Goal: Task Accomplishment & Management: Manage account settings

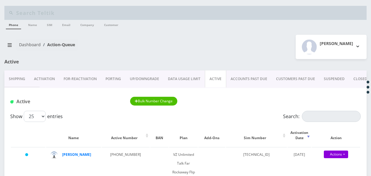
click at [254, 80] on link "ACCOUNTS PAST DUE" at bounding box center [248, 79] width 45 height 17
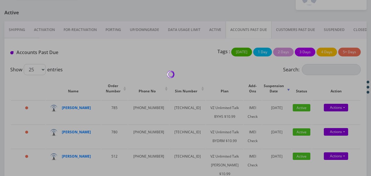
scroll to position [59, 0]
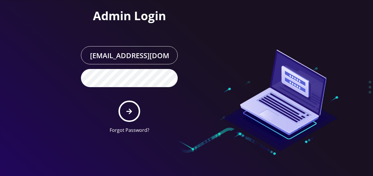
click at [130, 111] on icon "submit" at bounding box center [129, 112] width 6 height 6
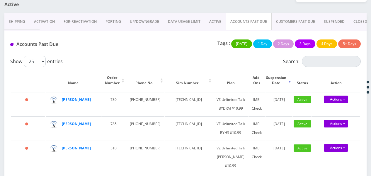
scroll to position [29, 0]
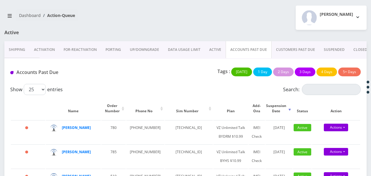
click at [281, 46] on link "CUSTOMERS PAST DUE" at bounding box center [296, 49] width 48 height 17
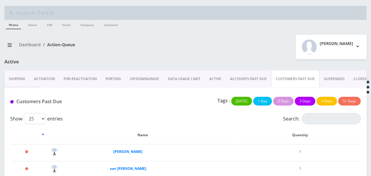
click at [215, 79] on link "ACTIVE" at bounding box center [215, 79] width 21 height 17
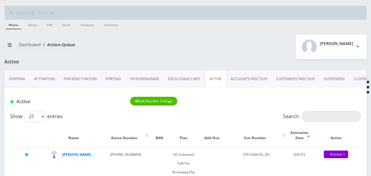
click at [314, 117] on input "Search:" at bounding box center [331, 116] width 59 height 11
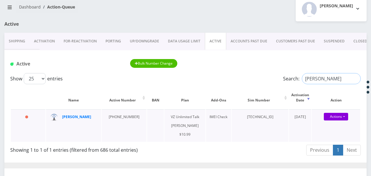
scroll to position [59, 0]
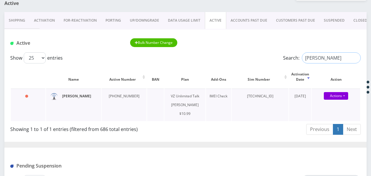
type input "[PERSON_NAME]"
click at [350, 67] on th "Action" at bounding box center [336, 77] width 48 height 22
click at [355, 58] on input "[PERSON_NAME]" at bounding box center [331, 57] width 59 height 11
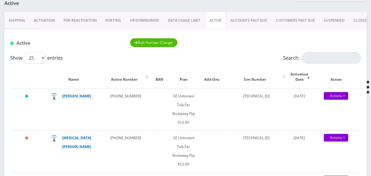
click at [257, 21] on link "ACCOUNTS PAST DUE" at bounding box center [248, 20] width 45 height 17
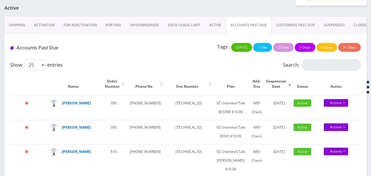
scroll to position [59, 0]
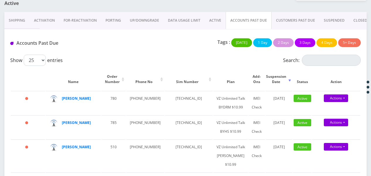
click at [215, 15] on link "ACTIVE" at bounding box center [215, 20] width 21 height 17
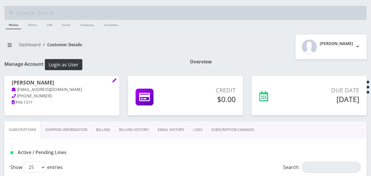
scroll to position [29, 0]
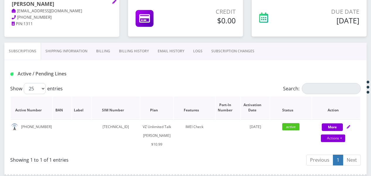
scroll to position [88, 0]
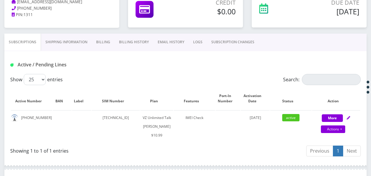
click at [101, 47] on link "Billing" at bounding box center [103, 42] width 23 height 17
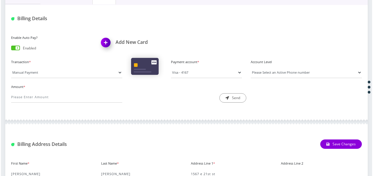
scroll to position [117, 0]
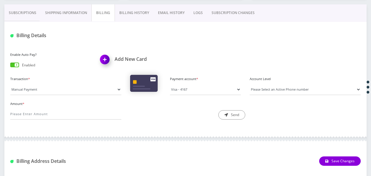
click at [34, 12] on link "Subscriptions" at bounding box center [22, 12] width 36 height 17
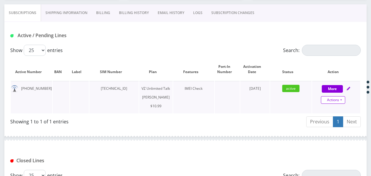
click at [340, 100] on link "Actions" at bounding box center [333, 100] width 24 height 8
select select "366"
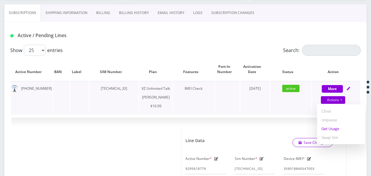
click at [336, 131] on link "Get Usage" at bounding box center [341, 129] width 48 height 9
select select "366"
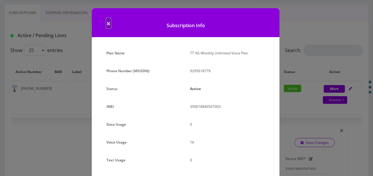
click at [107, 20] on span "×" at bounding box center [108, 23] width 4 height 10
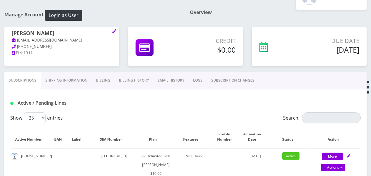
scroll to position [64, 0]
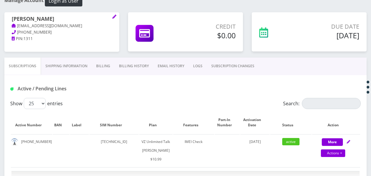
click at [84, 66] on link "Shipping Information" at bounding box center [66, 66] width 51 height 17
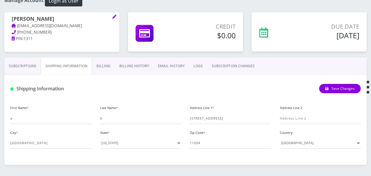
click at [25, 63] on link "Subscriptions" at bounding box center [22, 66] width 36 height 17
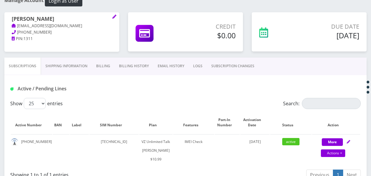
click at [107, 68] on link "Billing" at bounding box center [103, 66] width 23 height 17
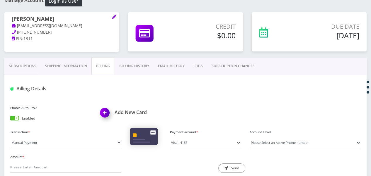
click at [20, 120] on div "Enable Auto Pay? Enabled" at bounding box center [51, 114] width 90 height 20
click at [17, 118] on span at bounding box center [14, 118] width 9 height 5
click at [10, 120] on input "checkbox" at bounding box center [10, 120] width 0 height 0
click at [44, 69] on link "Shipping Information" at bounding box center [66, 66] width 51 height 17
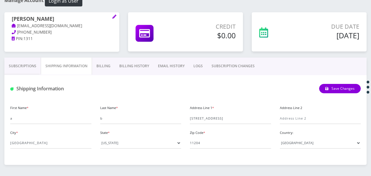
click at [35, 66] on link "Subscriptions" at bounding box center [22, 66] width 36 height 17
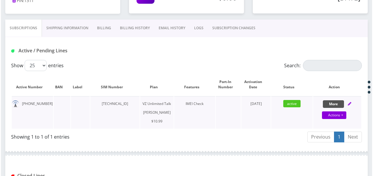
scroll to position [122, 0]
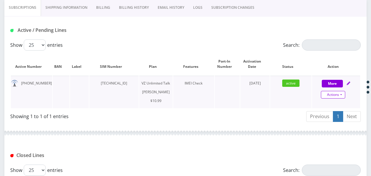
click at [345, 92] on link "Actions" at bounding box center [333, 95] width 24 height 8
select select "366"
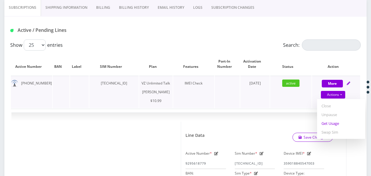
click at [335, 126] on link "Get Usage" at bounding box center [341, 123] width 48 height 9
select select "366"
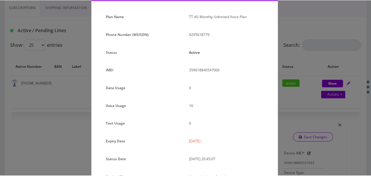
scroll to position [72, 0]
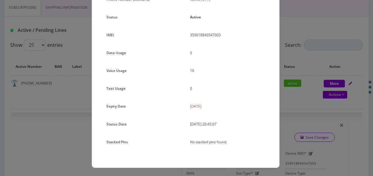
click at [305, 123] on div "× Subscription Info Plan Name TT 4G Monthly Unlimited Voice Plan Phone Number (…" at bounding box center [186, 88] width 373 height 176
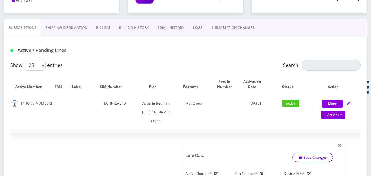
scroll to position [93, 0]
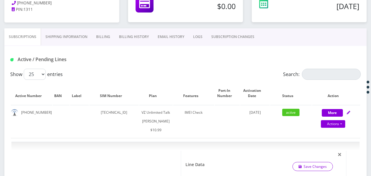
click at [91, 35] on link "Shipping Information" at bounding box center [66, 36] width 51 height 17
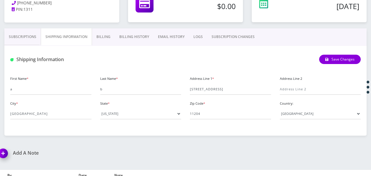
click at [101, 35] on link "Billing" at bounding box center [103, 36] width 23 height 17
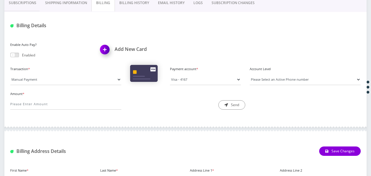
scroll to position [100, 0]
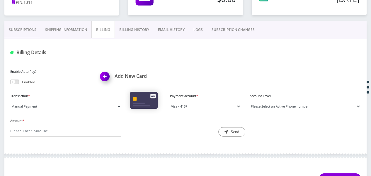
click at [138, 23] on link "Billing History" at bounding box center [134, 29] width 39 height 17
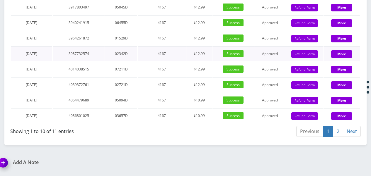
scroll to position [803, 0]
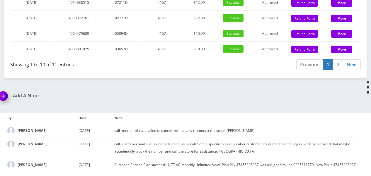
click at [336, 70] on link "2" at bounding box center [338, 64] width 10 height 11
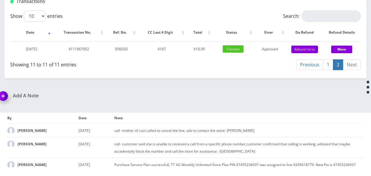
scroll to position [645, 0]
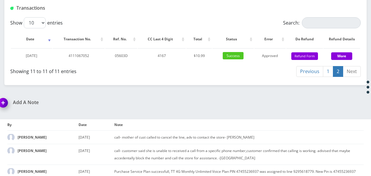
click at [329, 77] on link "1" at bounding box center [328, 71] width 10 height 11
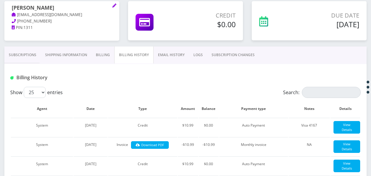
scroll to position [34, 0]
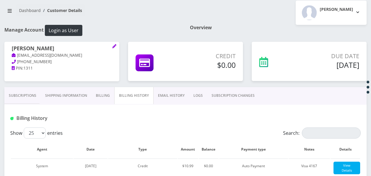
click at [21, 90] on link "Subscriptions" at bounding box center [22, 95] width 36 height 17
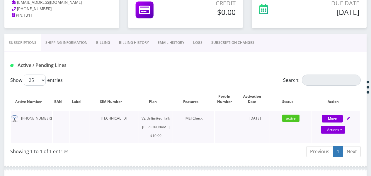
scroll to position [93, 0]
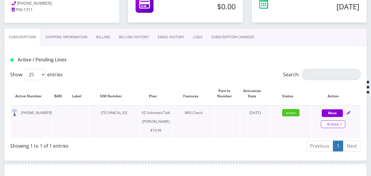
click at [343, 122] on link "Actions" at bounding box center [333, 125] width 24 height 8
select select "366"
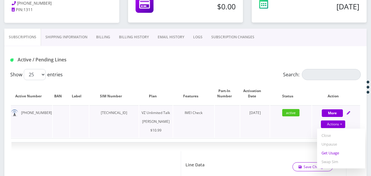
click at [333, 156] on link "Get Usage" at bounding box center [341, 153] width 48 height 9
select select "366"
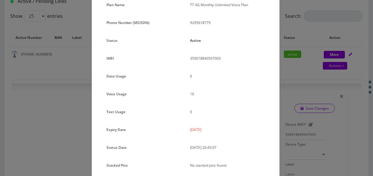
scroll to position [13, 0]
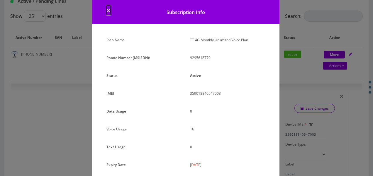
click at [107, 11] on span "×" at bounding box center [108, 10] width 4 height 10
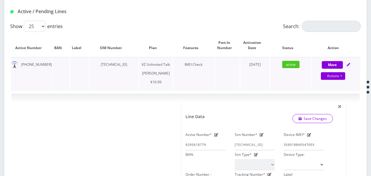
scroll to position [64, 0]
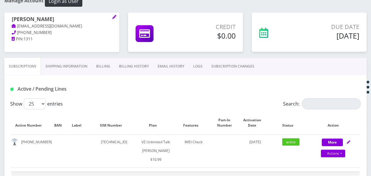
click at [79, 70] on link "Shipping Information" at bounding box center [66, 66] width 51 height 17
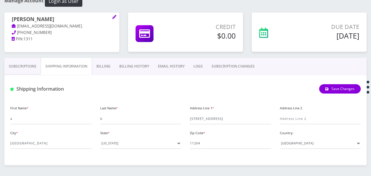
click at [107, 72] on link "Billing" at bounding box center [103, 66] width 23 height 17
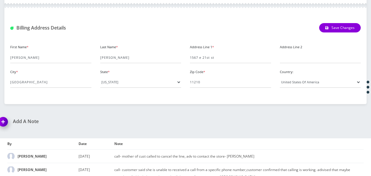
scroll to position [276, 0]
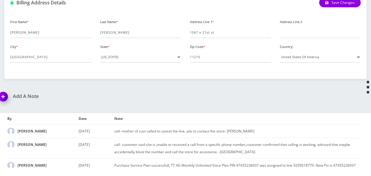
click at [32, 96] on h1 "Add A Note" at bounding box center [90, 97] width 183 height 6
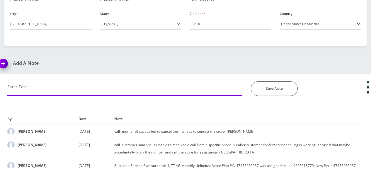
click at [42, 88] on input "text" at bounding box center [124, 86] width 235 height 11
drag, startPoint x: 19, startPoint y: 86, endPoint x: 11, endPoint y: 87, distance: 8.0
click at [8, 87] on input "cancel plan after [DATE]." at bounding box center [124, 86] width 235 height 11
click at [28, 88] on input "cancel plan after [DATE]." at bounding box center [124, 86] width 235 height 11
drag, startPoint x: 27, startPoint y: 88, endPoint x: -1, endPoint y: 85, distance: 28.0
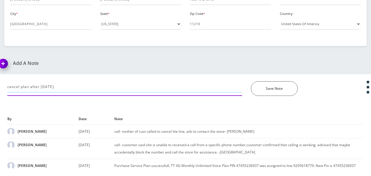
type input "close account after [DATE]."
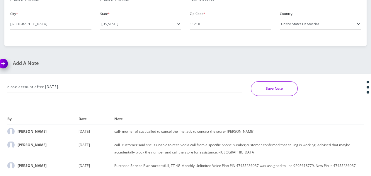
click at [271, 82] on button "Save Note" at bounding box center [274, 88] width 47 height 15
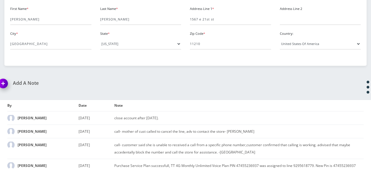
scroll to position [0, 0]
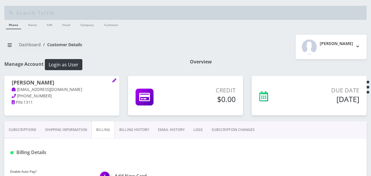
click at [14, 123] on link "Subscriptions" at bounding box center [22, 130] width 36 height 17
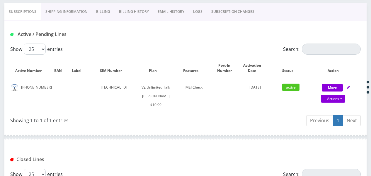
scroll to position [78, 0]
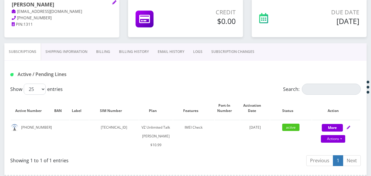
click at [91, 47] on link "Shipping Information" at bounding box center [66, 51] width 51 height 17
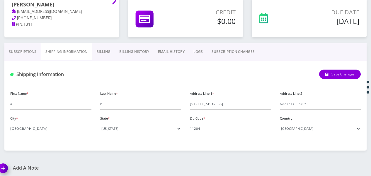
click at [103, 53] on link "Billing" at bounding box center [103, 51] width 23 height 17
